Goal: Task Accomplishment & Management: Use online tool/utility

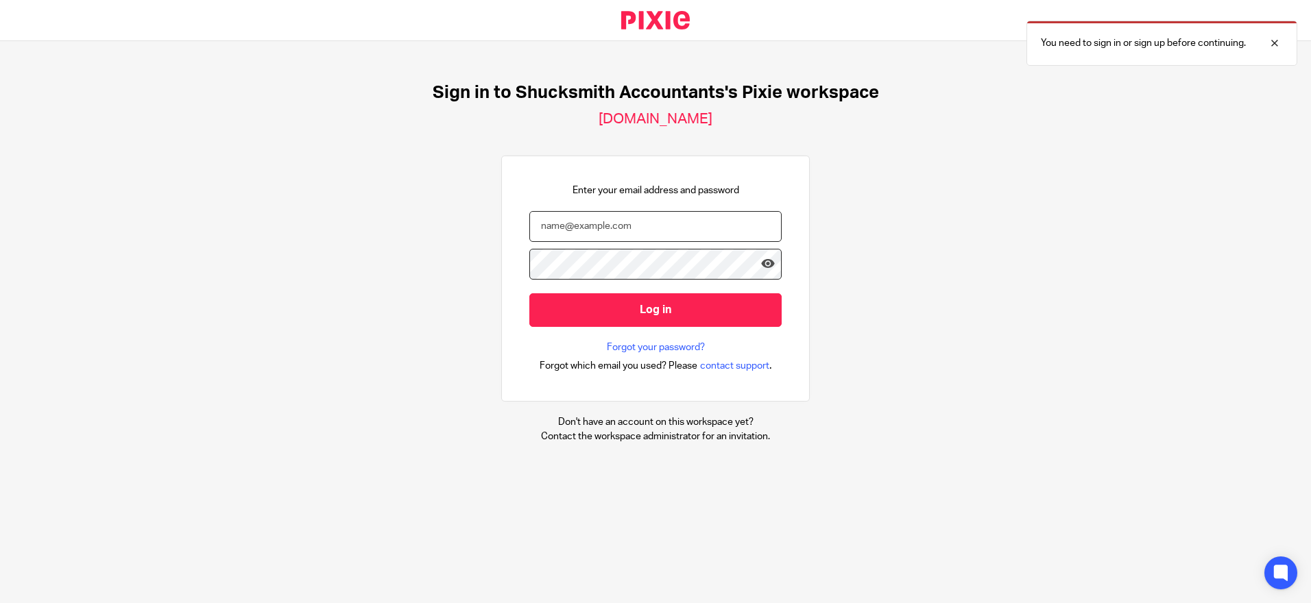
type input "nicola@shucksmiths.co.uk"
click at [672, 300] on input "Log in" at bounding box center [655, 310] width 252 height 34
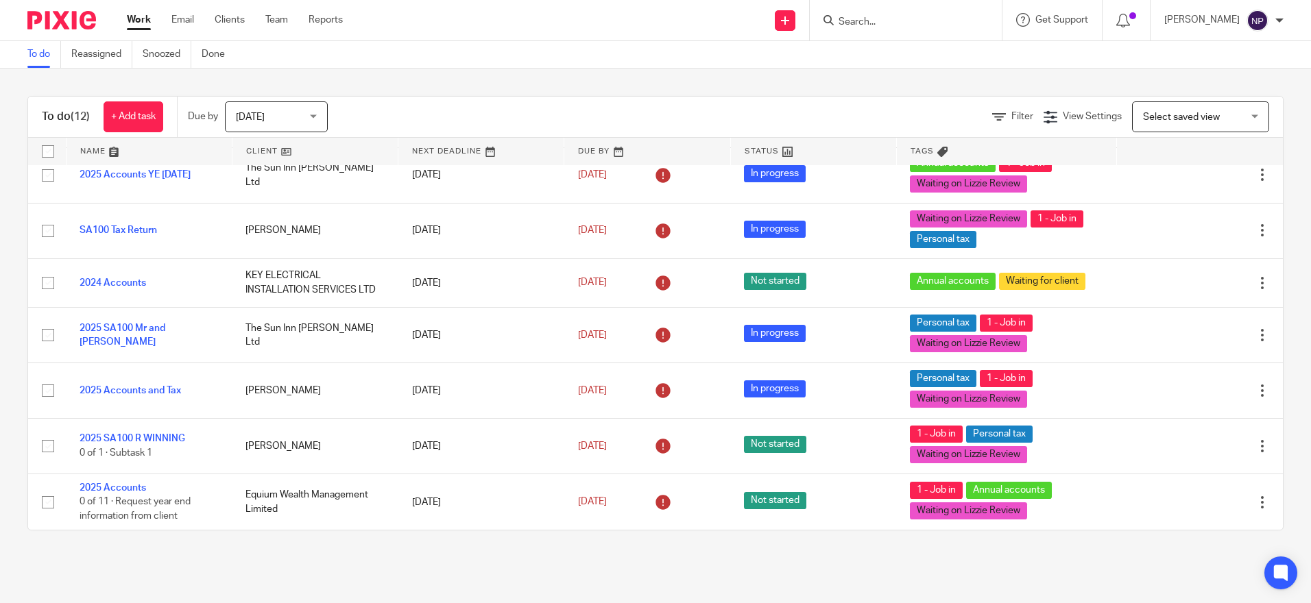
scroll to position [323, 0]
click at [281, 124] on span "Today" at bounding box center [272, 116] width 73 height 29
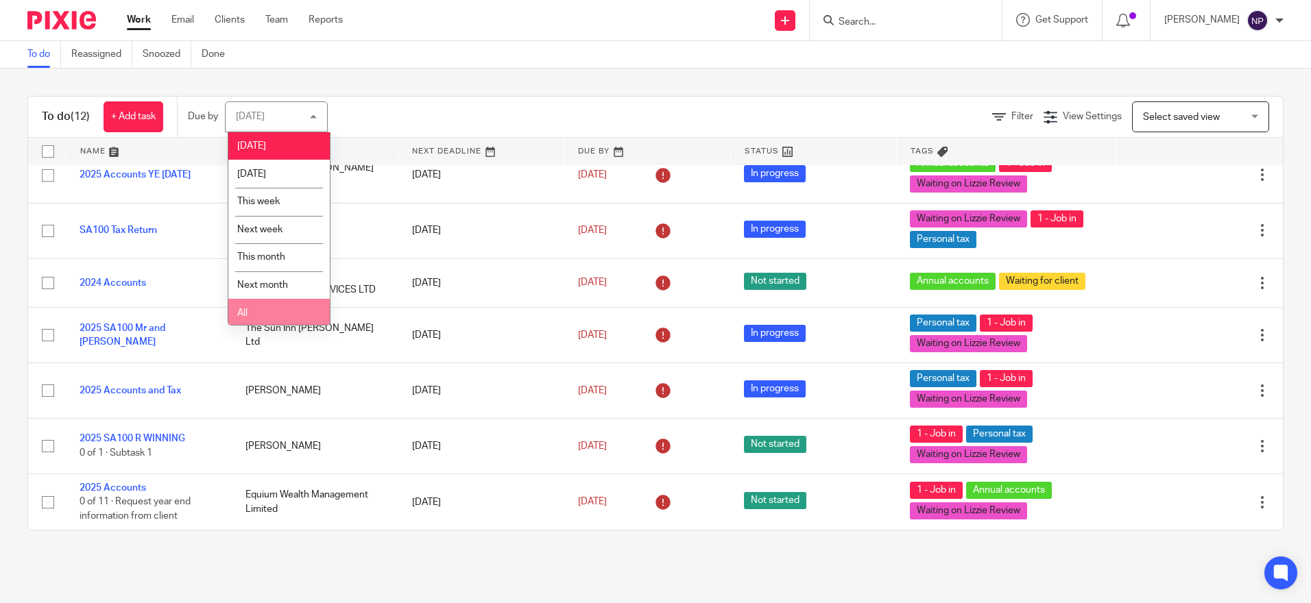
click at [251, 313] on li "All" at bounding box center [278, 313] width 101 height 28
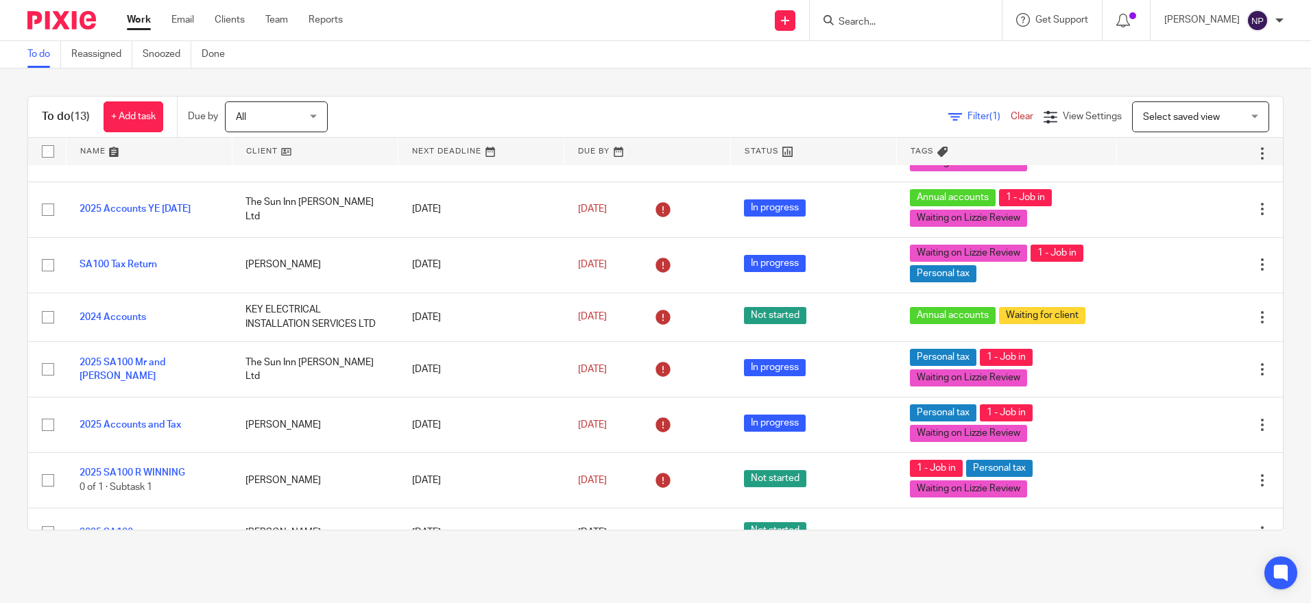
scroll to position [372, 0]
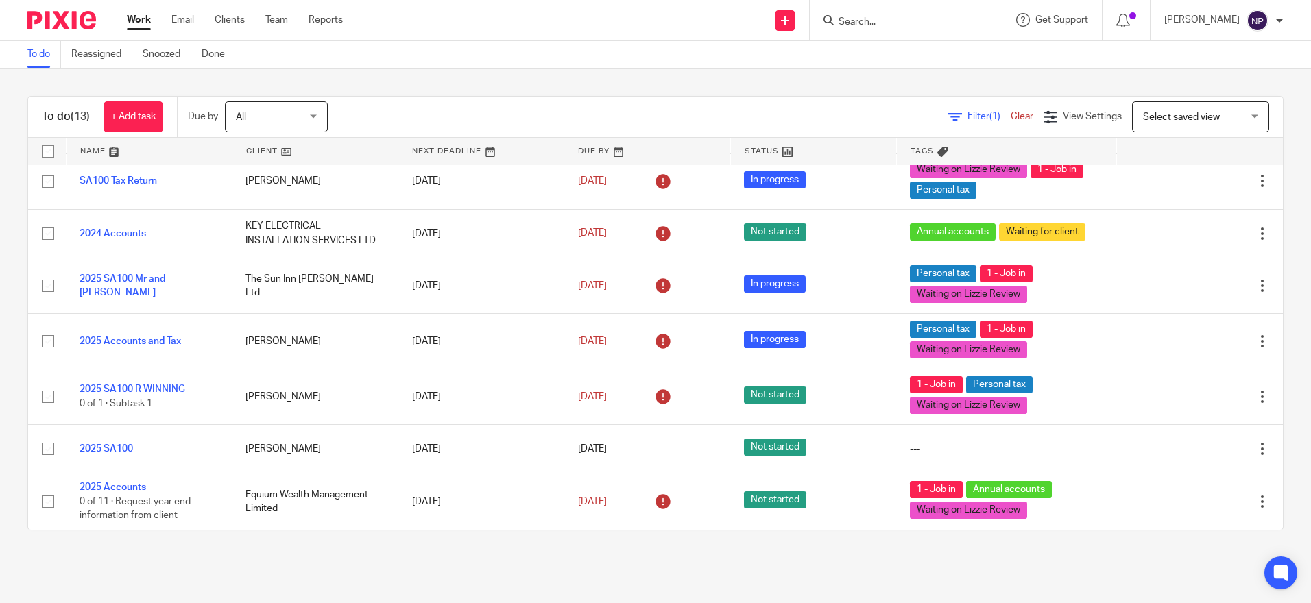
click at [119, 450] on link "2025 SA100" at bounding box center [106, 449] width 53 height 10
